Goal: Find specific page/section: Find specific page/section

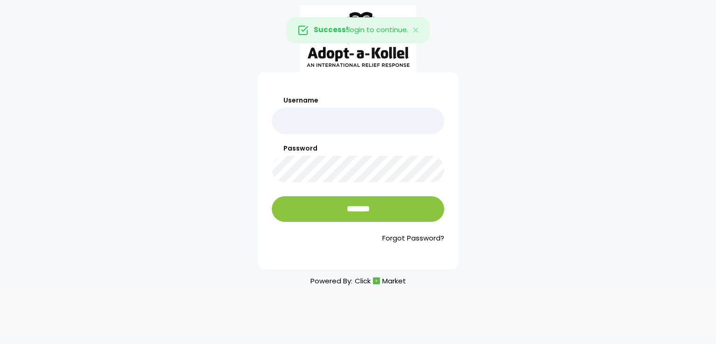
click at [374, 107] on div "Username" at bounding box center [358, 115] width 173 height 39
click at [371, 112] on input "Username" at bounding box center [358, 121] width 173 height 27
type input "*******"
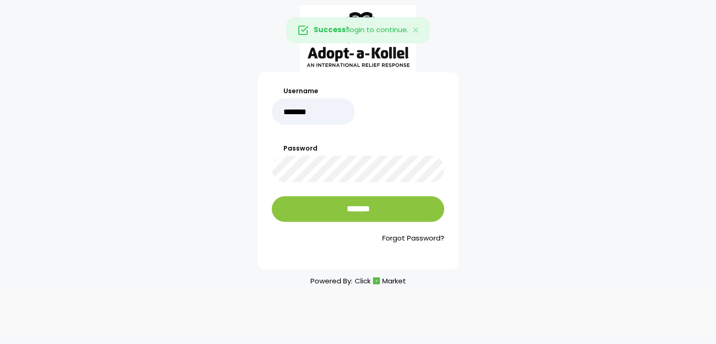
click at [333, 153] on label "Password" at bounding box center [358, 149] width 173 height 10
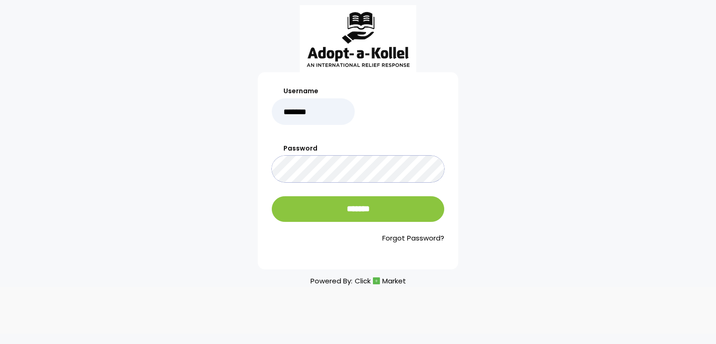
click at [272, 196] on input "*******" at bounding box center [358, 209] width 173 height 26
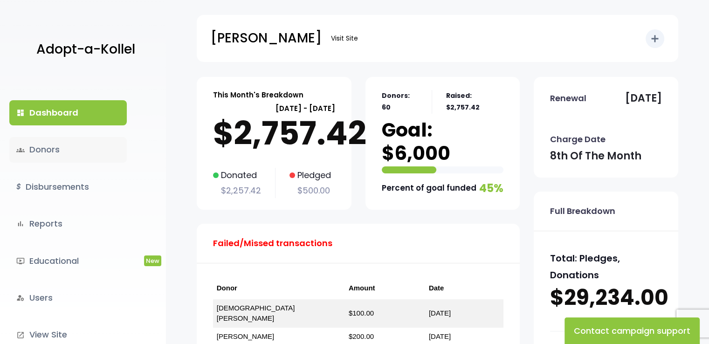
click at [63, 148] on link "groups Donors" at bounding box center [68, 149] width 118 height 25
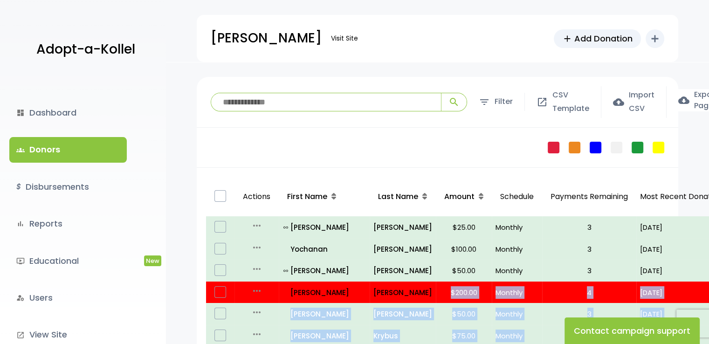
drag, startPoint x: 414, startPoint y: 292, endPoint x: 326, endPoint y: 353, distance: 106.2
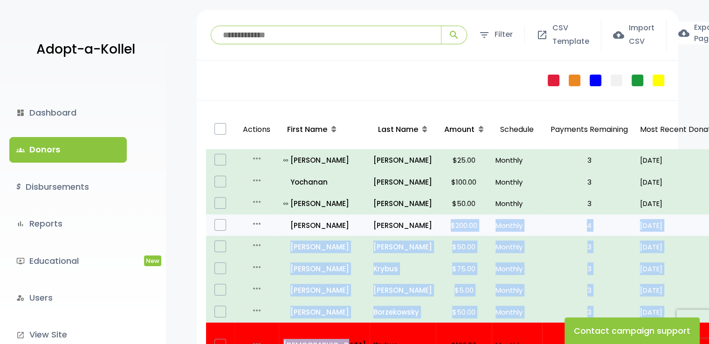
click at [258, 224] on icon "more_horiz" at bounding box center [256, 223] width 11 height 11
click at [305, 228] on p "all_inclusive Chaim" at bounding box center [325, 225] width 83 height 13
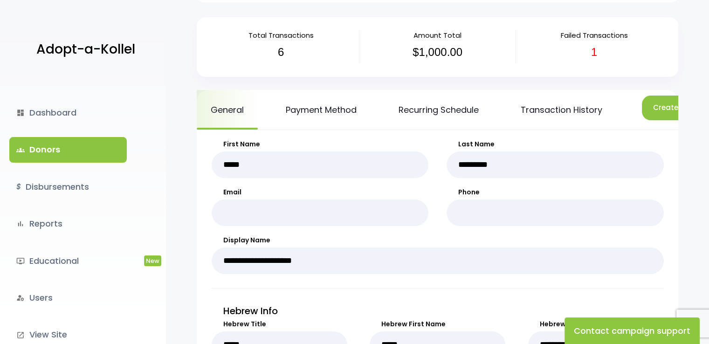
scroll to position [0, 0]
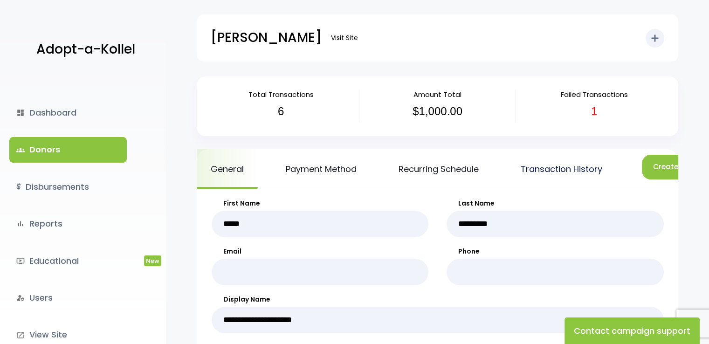
click at [556, 173] on link "Transaction History" at bounding box center [562, 169] width 110 height 40
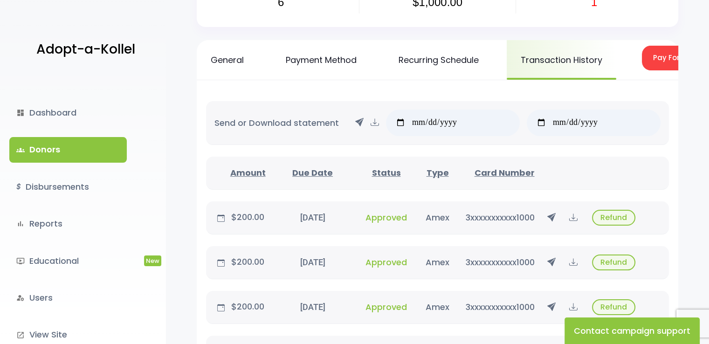
scroll to position [104, 0]
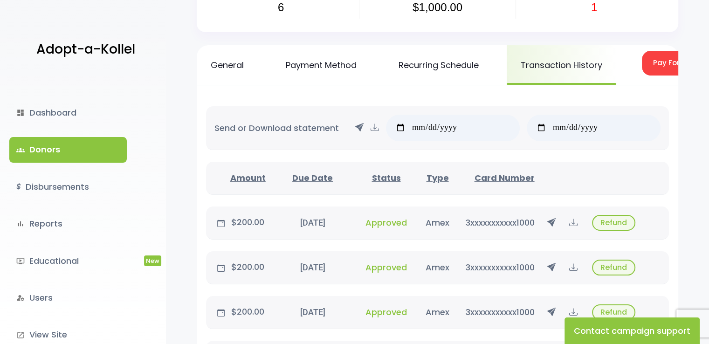
click at [323, 53] on link "Payment Method" at bounding box center [321, 65] width 99 height 40
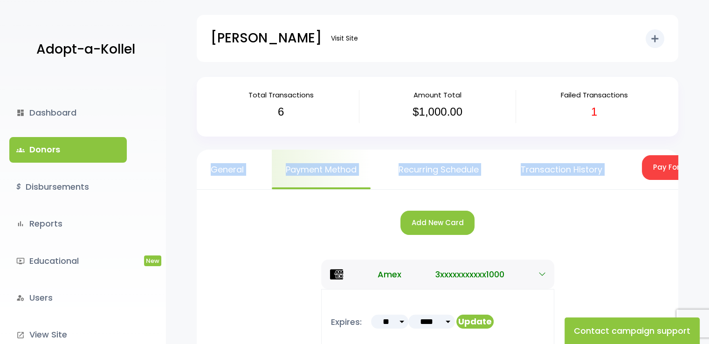
drag, startPoint x: 167, startPoint y: 182, endPoint x: 172, endPoint y: 215, distance: 33.8
click at [172, 215] on div "Total Transactions 6 Amount Total $1,000.00 Failed Transactions 1 General Payme…" at bounding box center [437, 273] width 543 height 393
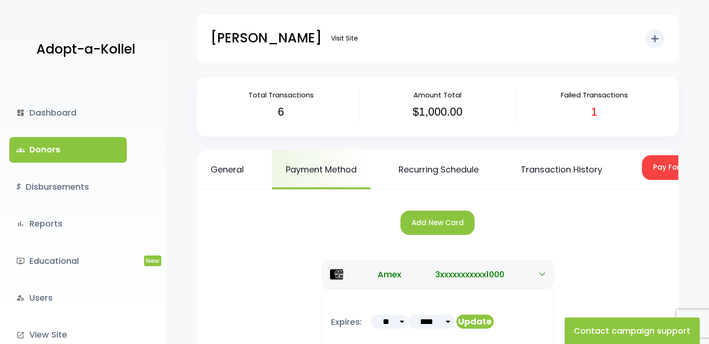
click at [167, 211] on div "Total Transactions 6 Amount Total $1,000.00 Failed Transactions 1 General Payme…" at bounding box center [437, 273] width 543 height 393
drag, startPoint x: 163, startPoint y: 215, endPoint x: 157, endPoint y: 235, distance: 20.2
click at [157, 235] on div "dashboard Dashboard groups Donors $ Disbursements bar_chart Reports ondemand_vi…" at bounding box center [83, 210] width 166 height 267
click at [178, 234] on div "Total Transactions 6 Amount Total $1,000.00 Failed Transactions 1 General Payme…" at bounding box center [437, 273] width 543 height 393
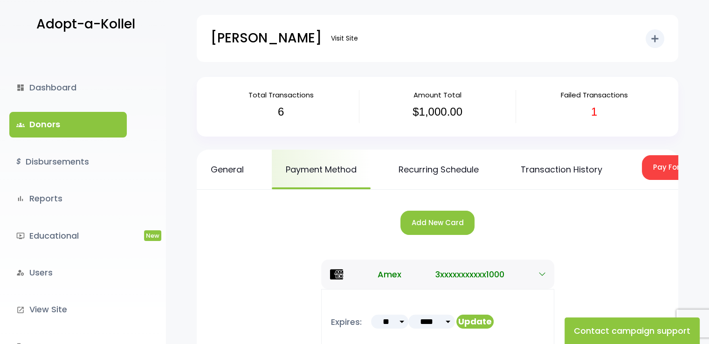
scroll to position [41, 0]
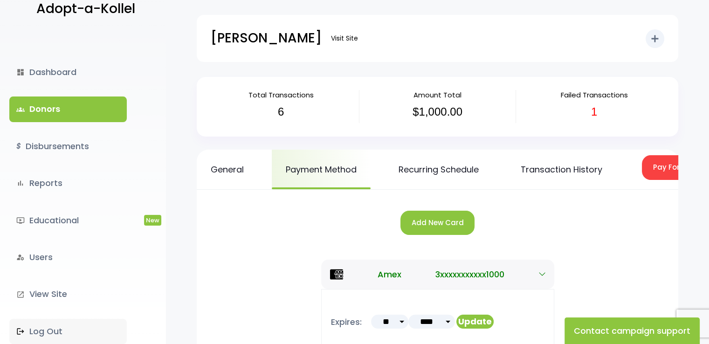
click at [49, 325] on link ".st0 { fill: none; } Log Out" at bounding box center [68, 331] width 118 height 25
